Goal: Task Accomplishment & Management: Manage account settings

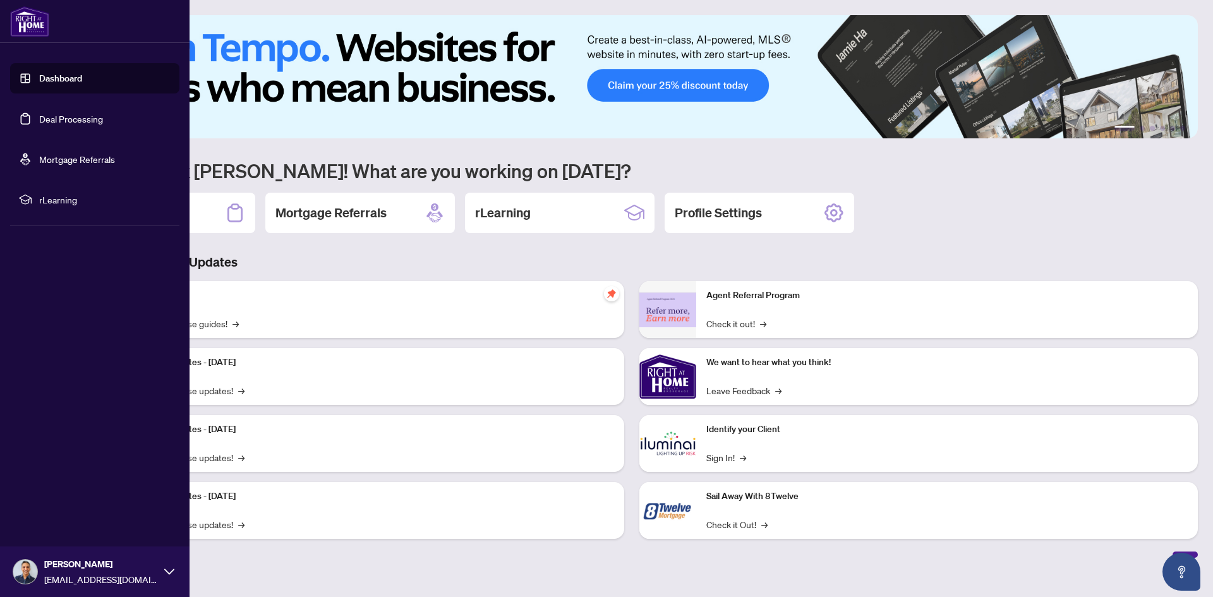
click at [60, 78] on link "Dashboard" at bounding box center [60, 78] width 43 height 11
click at [61, 125] on link "Deal Processing" at bounding box center [71, 118] width 64 height 11
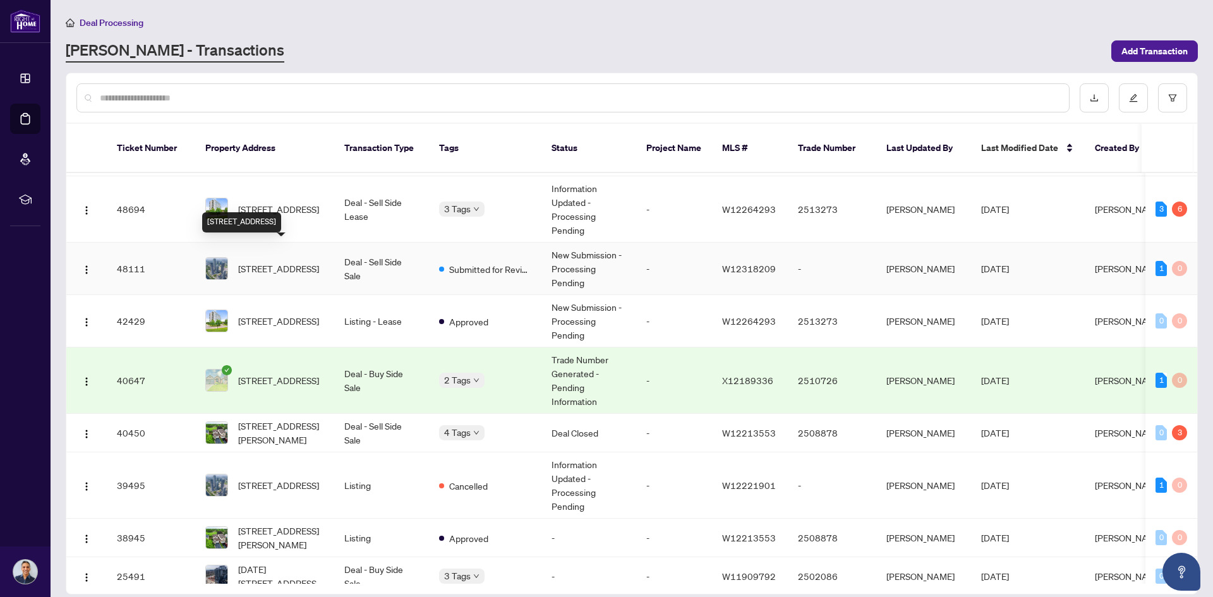
scroll to position [126, 0]
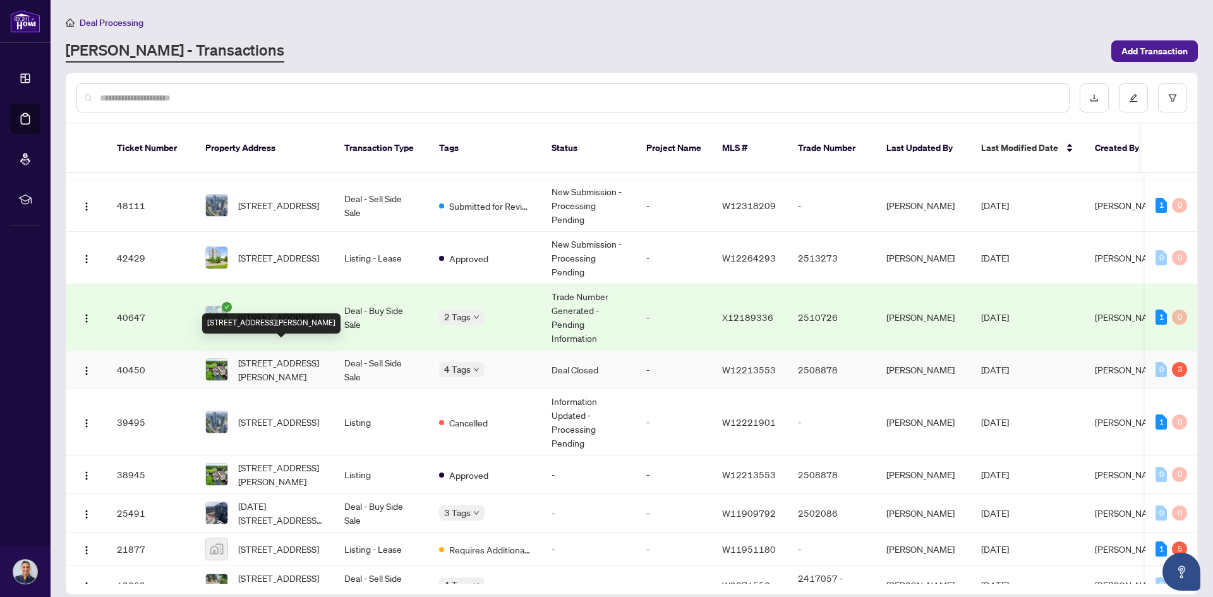
click at [269, 359] on span "[STREET_ADDRESS][PERSON_NAME]" at bounding box center [281, 370] width 86 height 28
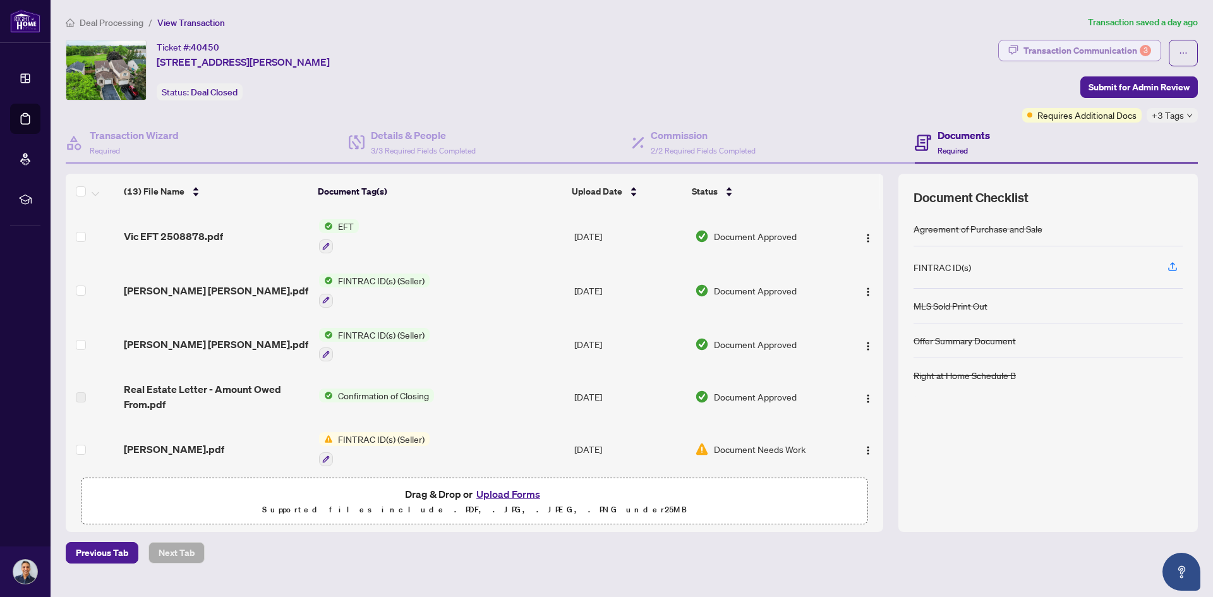
click at [1096, 54] on div "Transaction Communication 3" at bounding box center [1088, 50] width 128 height 20
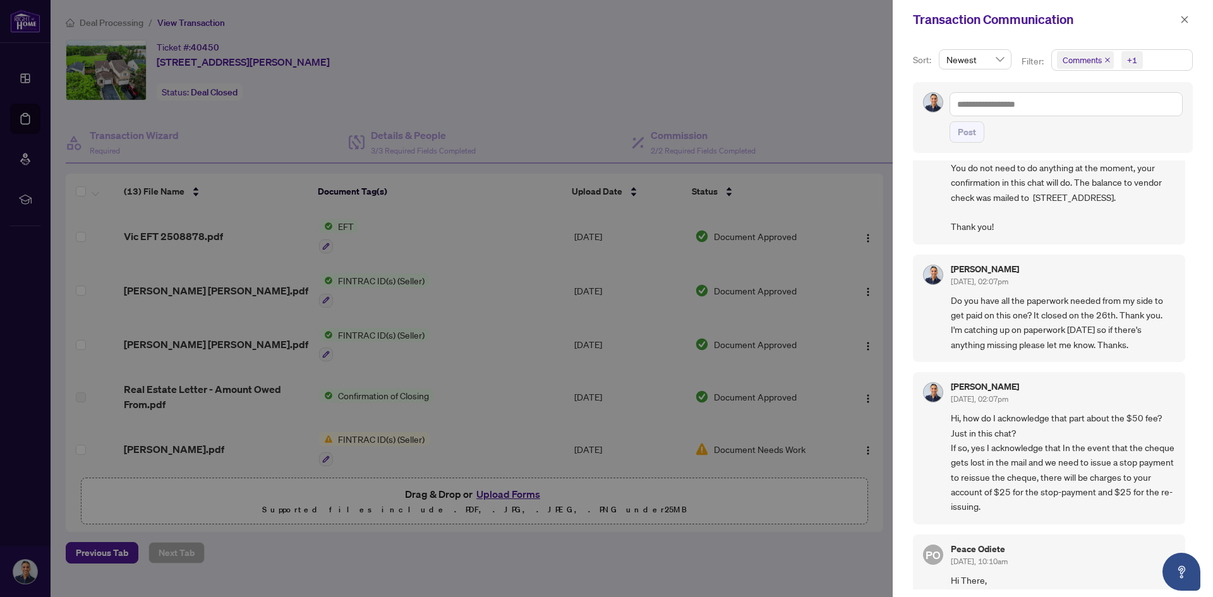
scroll to position [948, 0]
